Goal: Transaction & Acquisition: Purchase product/service

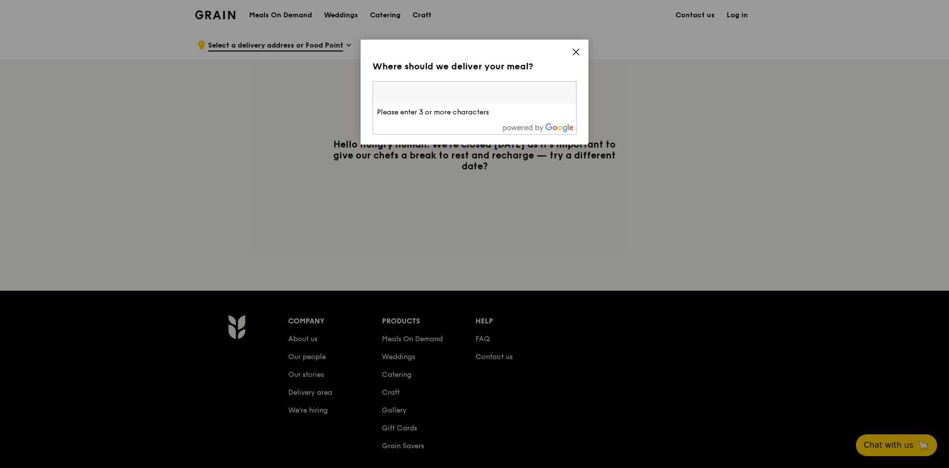
click at [571, 52] on icon at bounding box center [575, 52] width 9 height 9
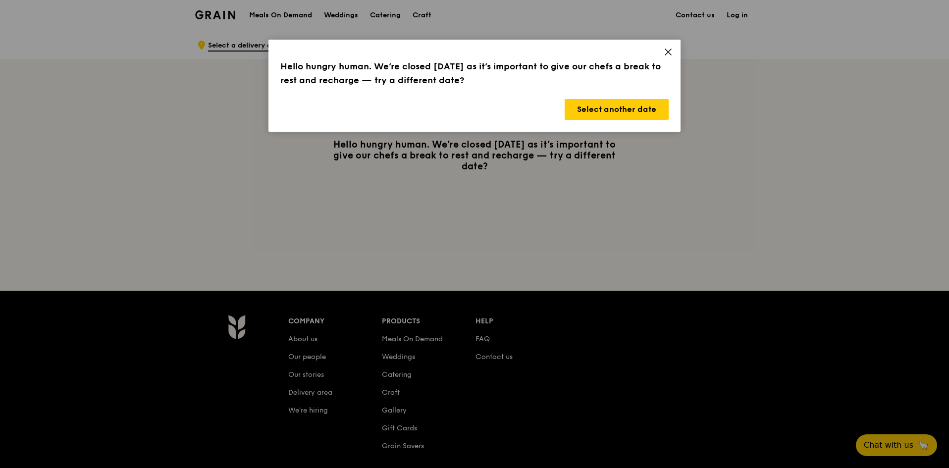
click at [670, 56] on span at bounding box center [668, 53] width 9 height 11
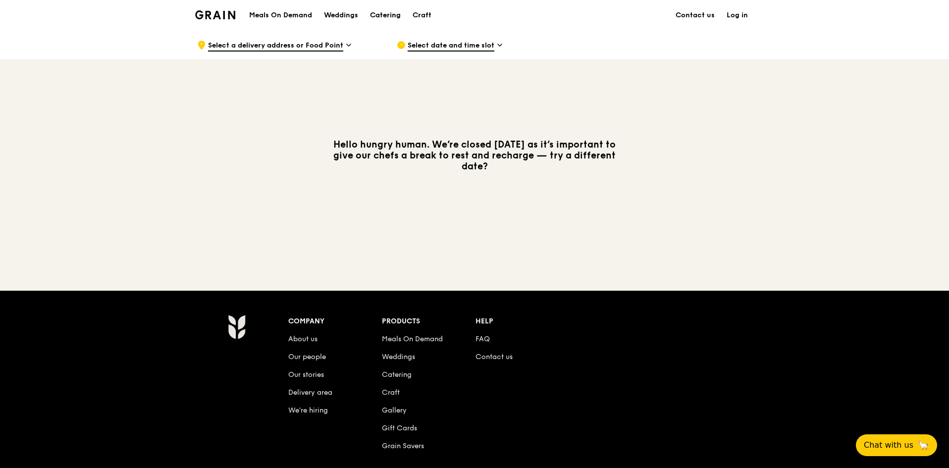
click at [384, 19] on div "Catering" at bounding box center [385, 15] width 31 height 30
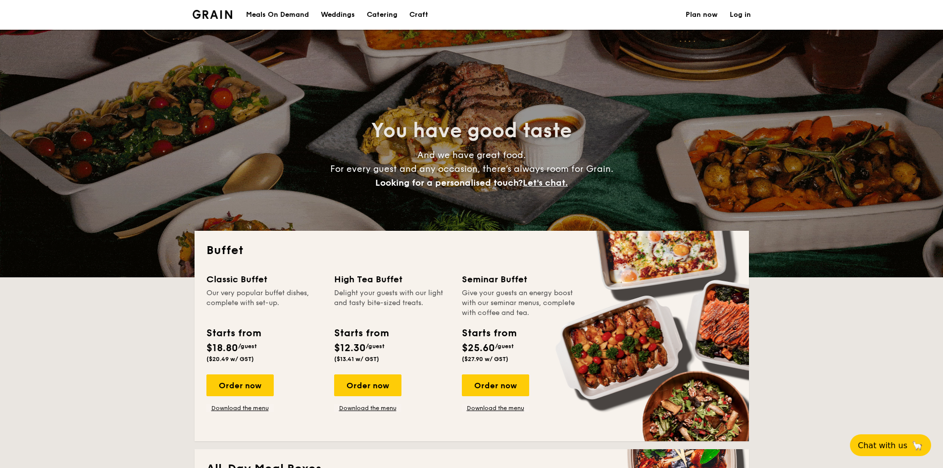
select select
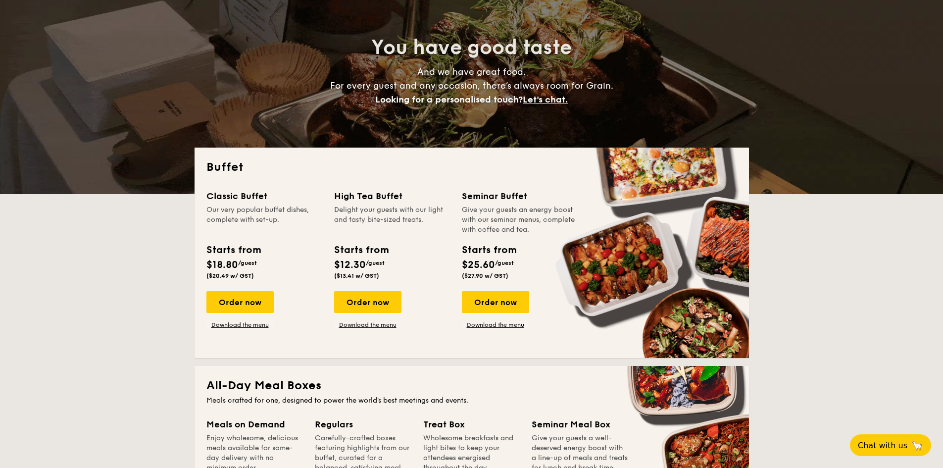
scroll to position [99, 0]
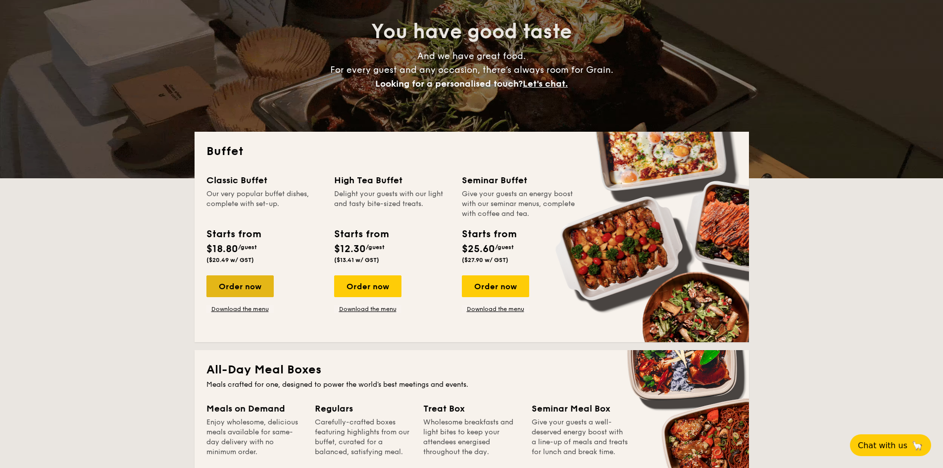
click at [246, 287] on div "Order now" at bounding box center [239, 286] width 67 height 22
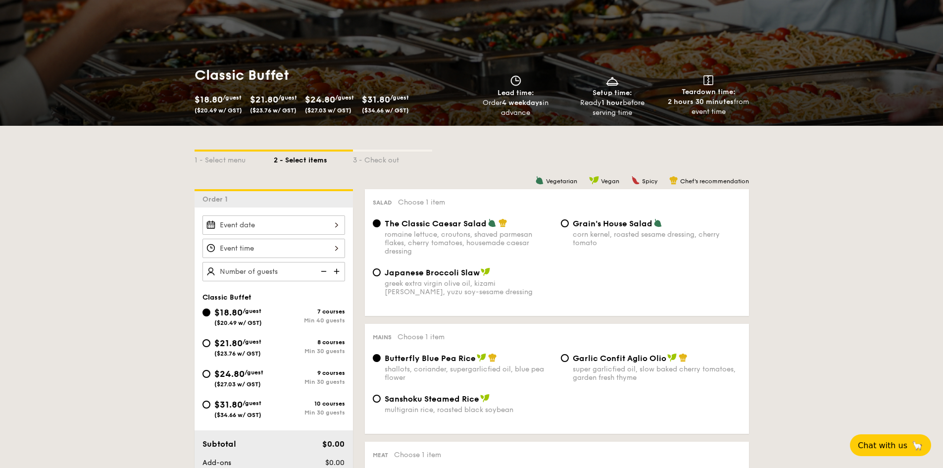
scroll to position [99, 0]
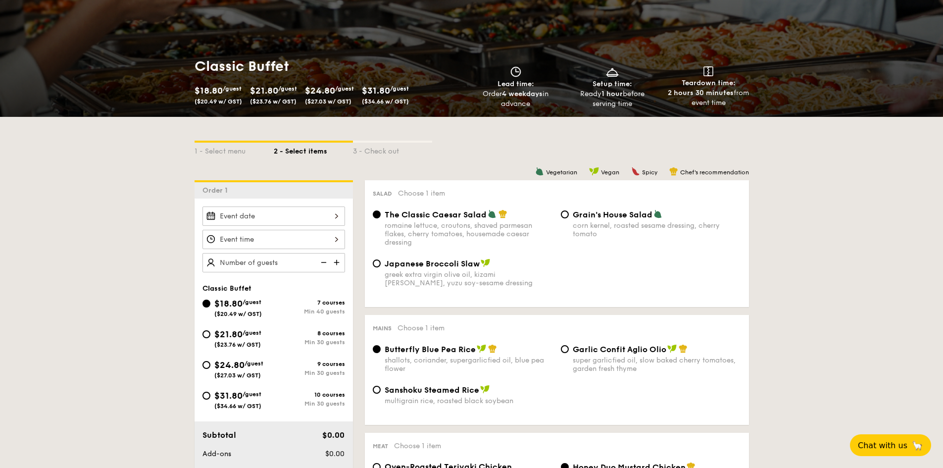
click at [326, 213] on div at bounding box center [274, 215] width 143 height 19
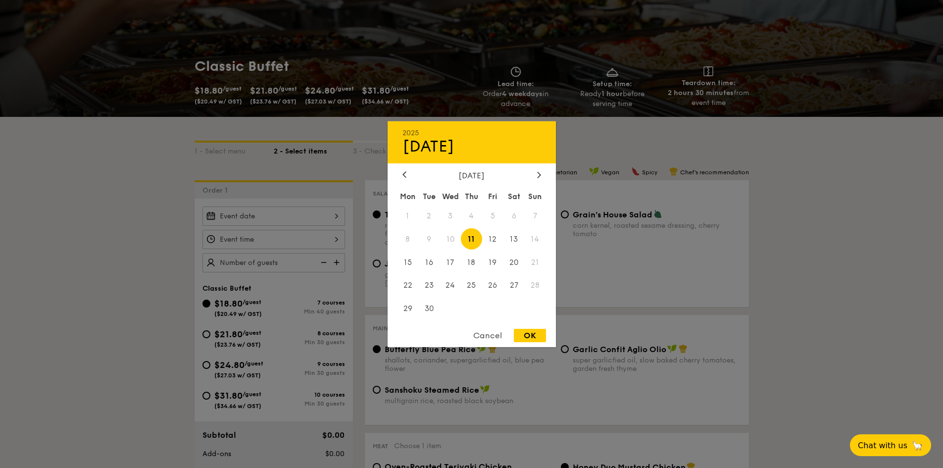
click at [139, 252] on div at bounding box center [471, 234] width 943 height 468
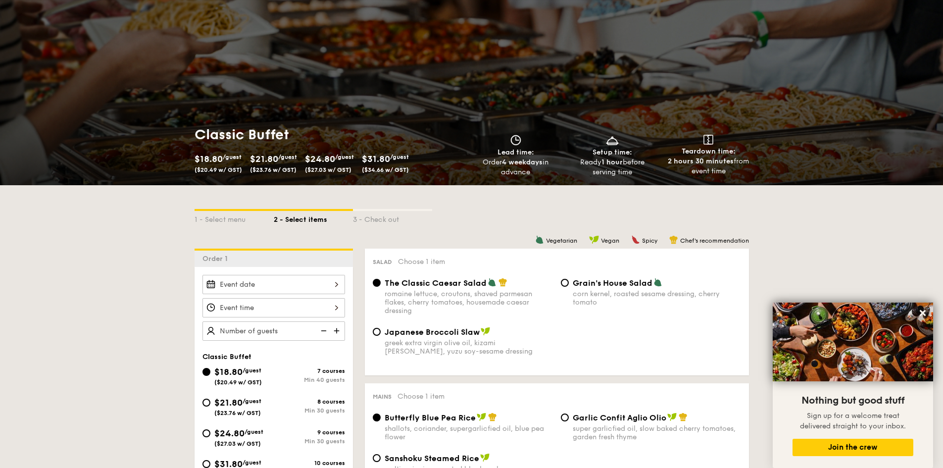
scroll to position [0, 0]
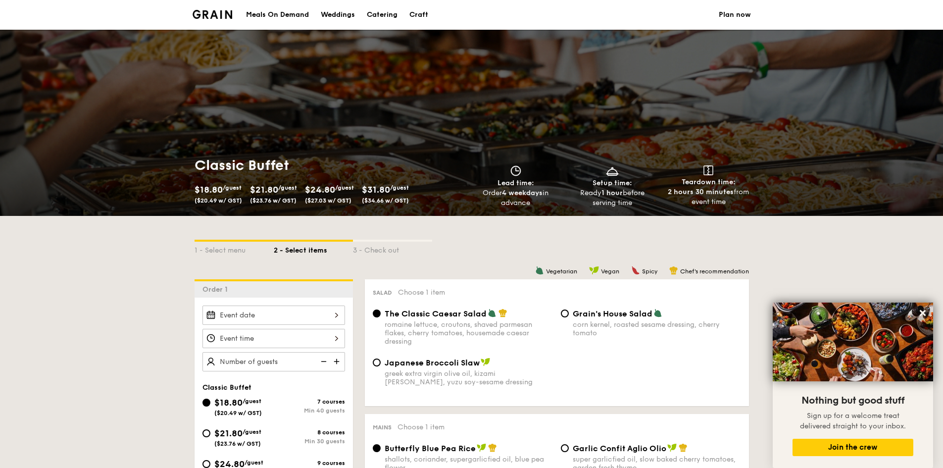
click at [380, 13] on div "Catering" at bounding box center [382, 15] width 31 height 30
select select
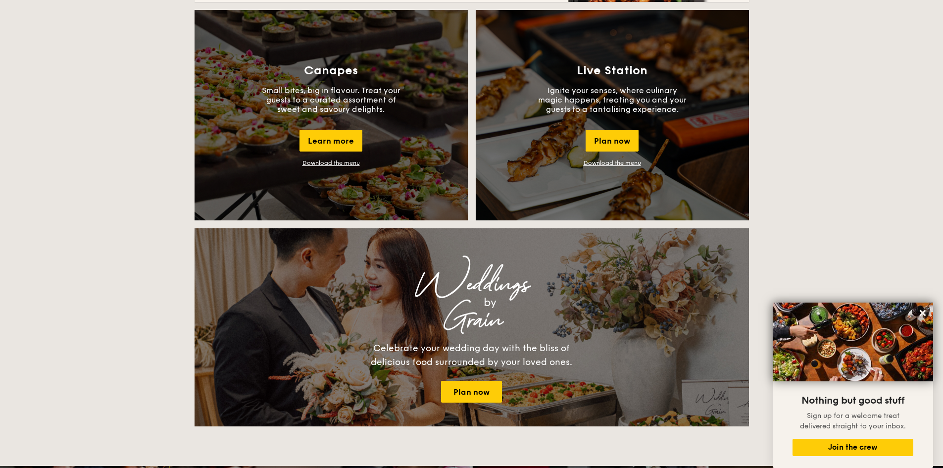
scroll to position [891, 0]
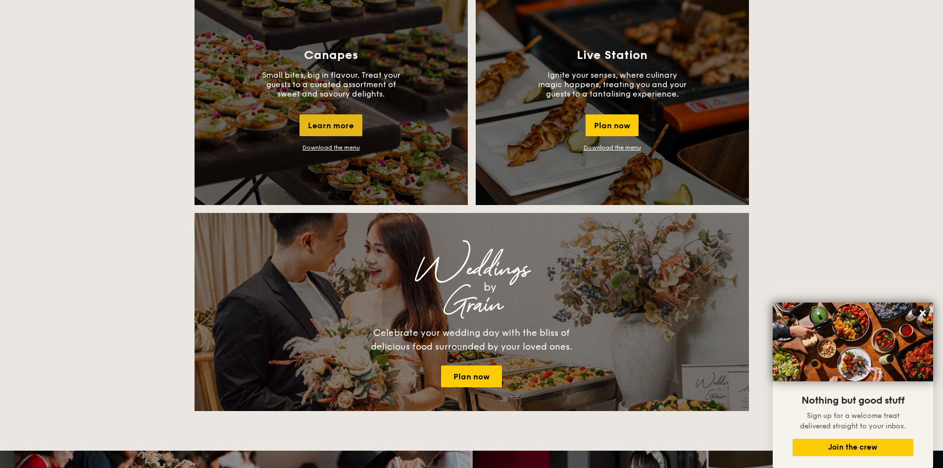
click at [354, 127] on div "Learn more" at bounding box center [331, 125] width 63 height 22
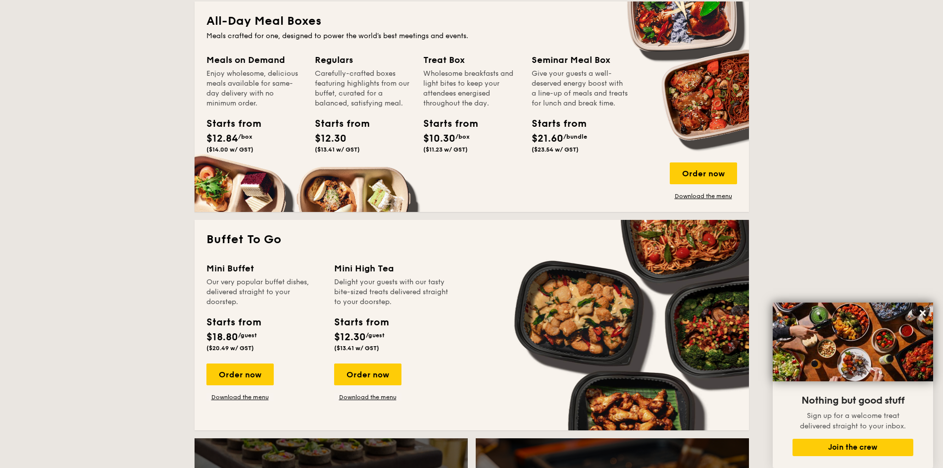
scroll to position [495, 0]
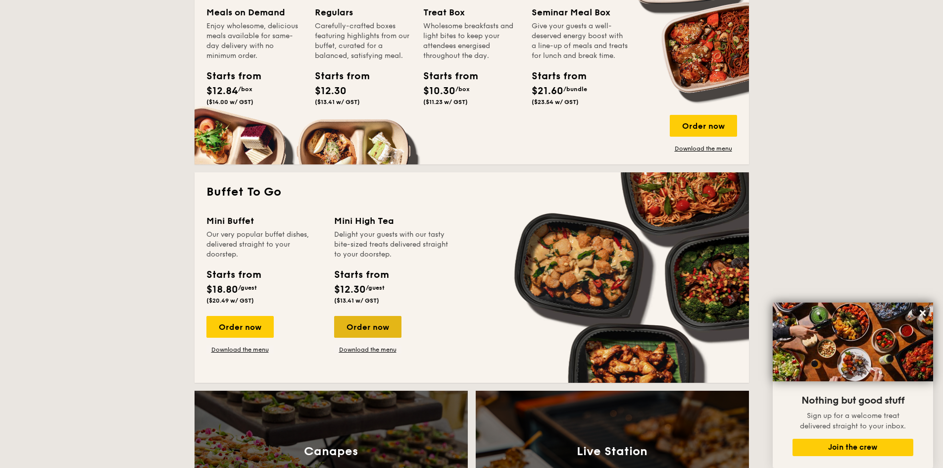
click at [350, 325] on div "Order now" at bounding box center [367, 327] width 67 height 22
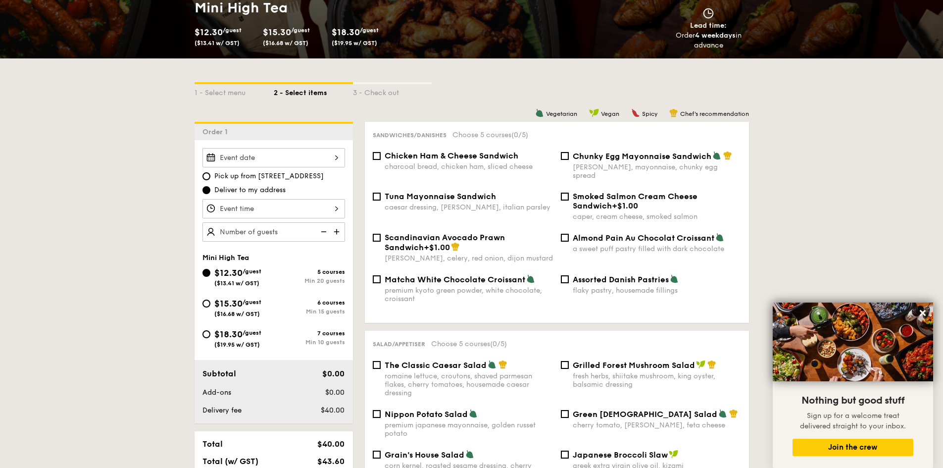
scroll to position [149, 0]
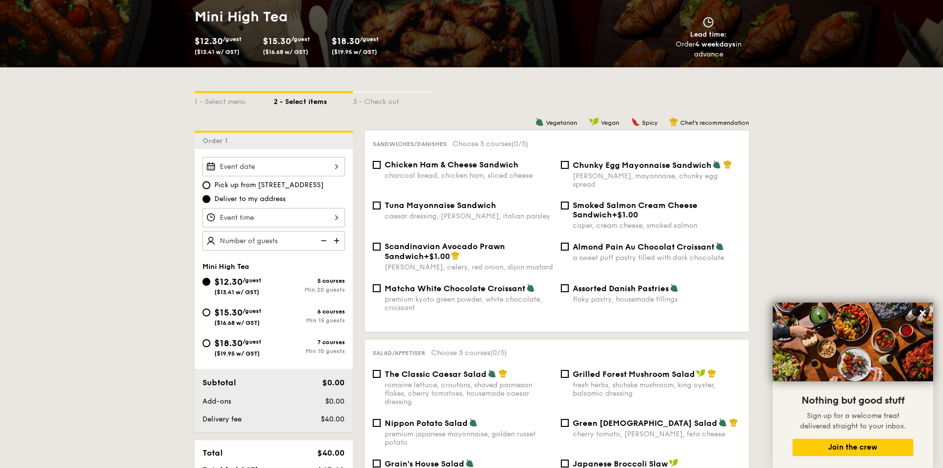
click at [250, 316] on div "$15.30 /guest ($16.68 w/ GST)" at bounding box center [237, 316] width 47 height 21
click at [210, 316] on input "$15.30 /guest ($16.68 w/ GST) 6 courses Min 15 guests" at bounding box center [207, 313] width 8 height 8
radio input "true"
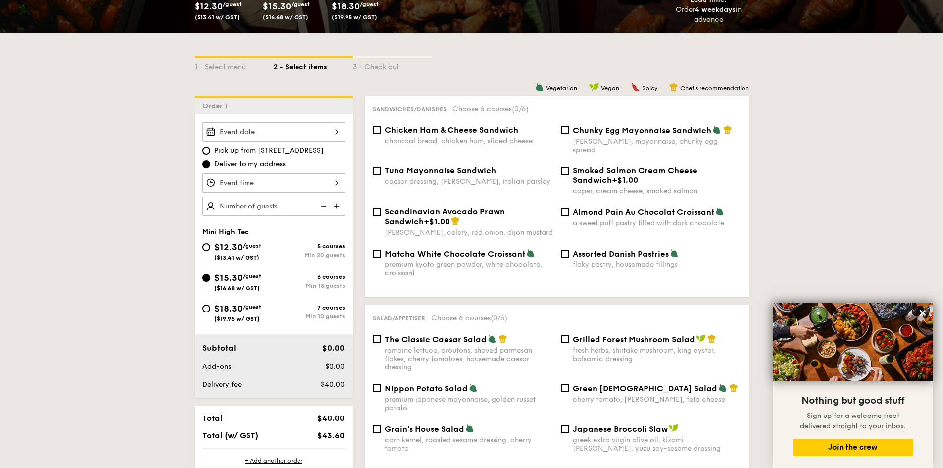
scroll to position [248, 0]
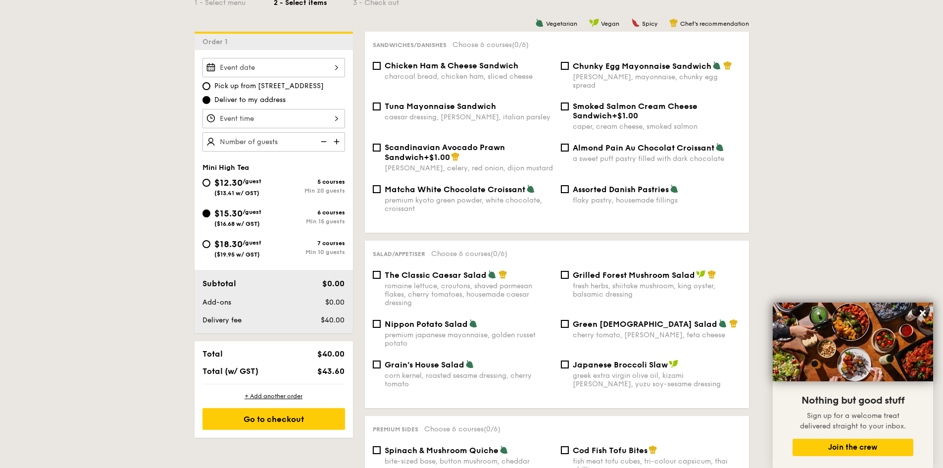
click at [465, 185] on span "Matcha White Chocolate Croissant" at bounding box center [455, 189] width 141 height 9
click at [381, 185] on input "Matcha White Chocolate Croissant premium kyoto green powder, white chocolate, c…" at bounding box center [377, 189] width 8 height 8
checkbox input "true"
click at [571, 143] on div "Almond Pain Au Chocolat Croissant a sweet puff pastry filled with dark chocolate" at bounding box center [651, 153] width 188 height 20
drag, startPoint x: 571, startPoint y: 135, endPoint x: 561, endPoint y: 139, distance: 11.4
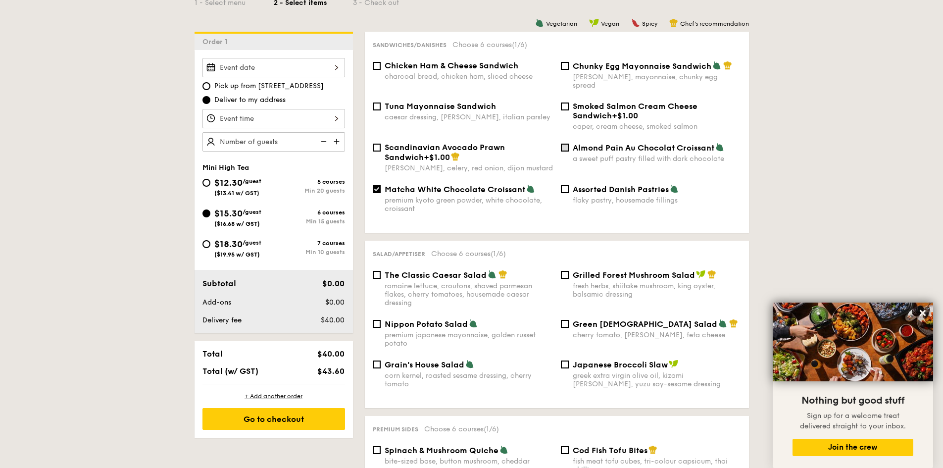
click at [571, 143] on div "Almond Pain Au Chocolat Croissant a sweet puff pastry filled with dark chocolate" at bounding box center [651, 153] width 188 height 20
click at [561, 144] on input "Almond Pain Au Chocolat Croissant a sweet puff pastry filled with dark chocolate" at bounding box center [565, 148] width 8 height 8
checkbox input "true"
click at [565, 185] on input "Assorted Danish Pastries flaky pastry, housemade fillings" at bounding box center [565, 189] width 8 height 8
click at [566, 185] on input "Assorted Danish Pastries flaky pastry, housemade fillings" at bounding box center [565, 189] width 8 height 8
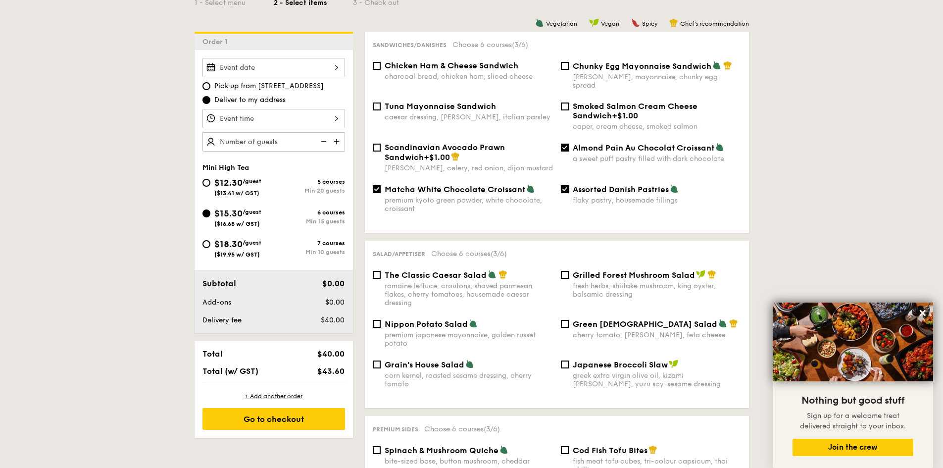
checkbox input "false"
click at [568, 144] on input "Almond Pain Au Chocolat Croissant a sweet puff pastry filled with dark chocolate" at bounding box center [565, 148] width 8 height 8
checkbox input "false"
click at [382, 184] on div "Matcha White Chocolate Croissant premium kyoto green powder, white chocolate, c…" at bounding box center [463, 198] width 188 height 29
click at [372, 184] on div "Matcha White Chocolate Croissant premium kyoto green powder, white chocolate, c…" at bounding box center [463, 198] width 188 height 29
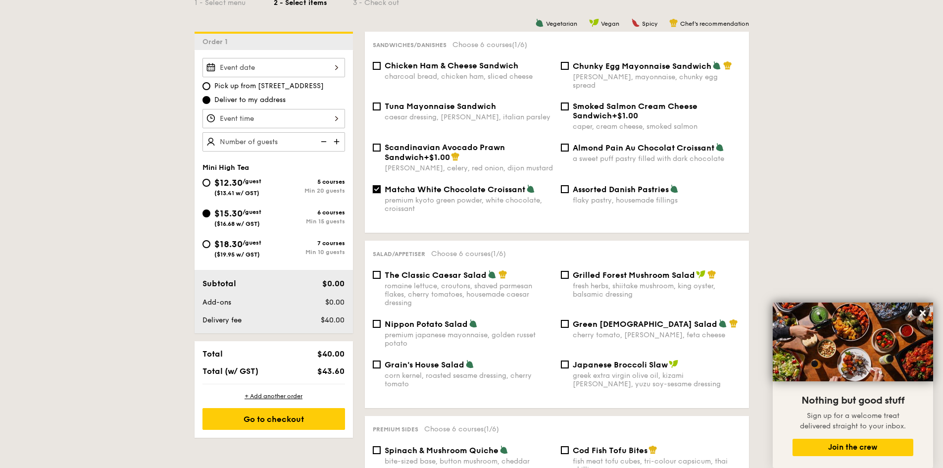
click at [376, 185] on input "Matcha White Chocolate Croissant premium kyoto green powder, white chocolate, c…" at bounding box center [377, 189] width 8 height 8
checkbox input "false"
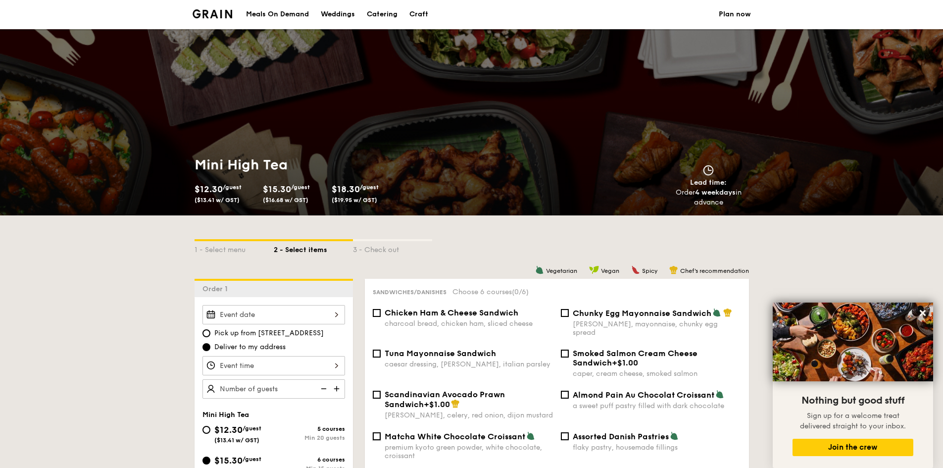
scroll to position [0, 0]
